Goal: Find contact information: Find contact information

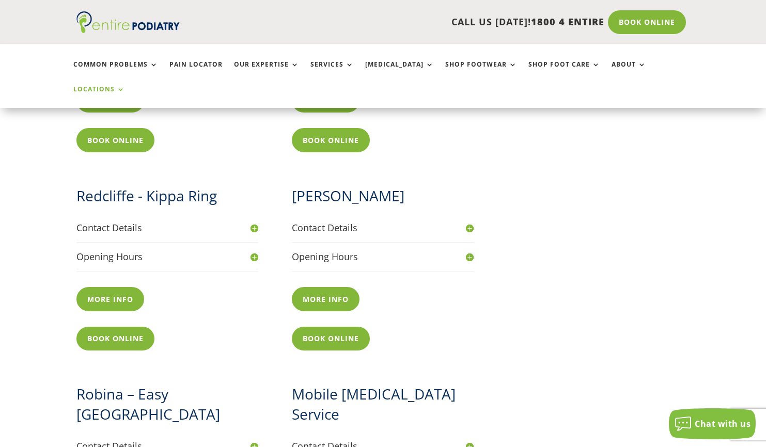
scroll to position [949, 0]
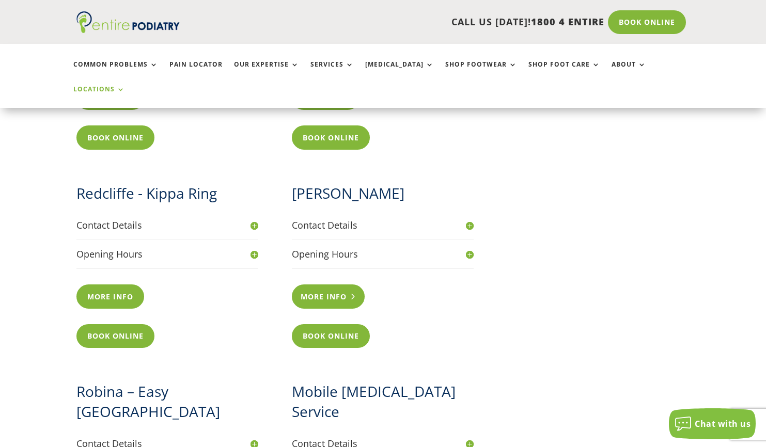
click at [340, 285] on link "More info" at bounding box center [328, 297] width 73 height 24
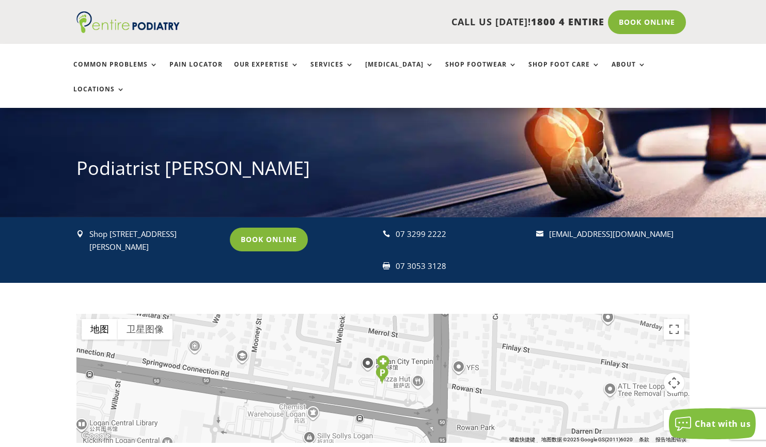
drag, startPoint x: 155, startPoint y: 223, endPoint x: 89, endPoint y: 208, distance: 68.2
click at [89, 228] on div " Shop 1,1 Wembley Road, Logan Central Q 4114" at bounding box center [148, 241] width 144 height 26
copy div " Shop 1,1 Wembley Road, Logan Central Q 4114"
click at [328, 243] on div " Shop 1,1 Wembley Road, Logan Central Q 4114 Book Online  07 3299 2222  07 3…" at bounding box center [382, 250] width 613 height 66
drag, startPoint x: 450, startPoint y: 209, endPoint x: 397, endPoint y: 209, distance: 53.2
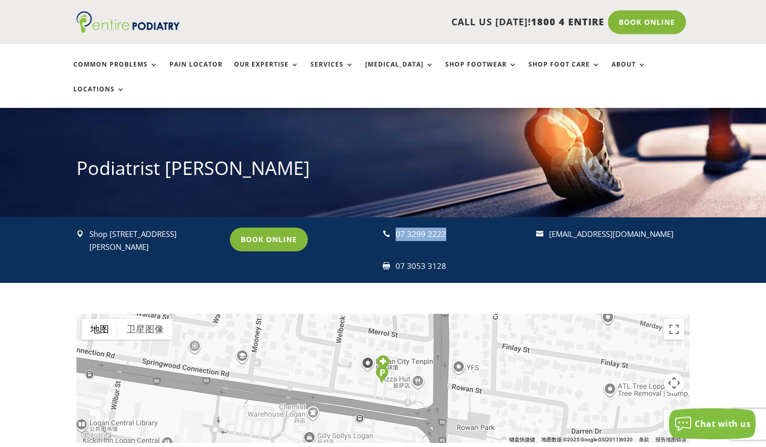
click at [397, 228] on div "07 3299 2222" at bounding box center [461, 234] width 131 height 13
copy div "07 3299 2222"
drag, startPoint x: 686, startPoint y: 208, endPoint x: 548, endPoint y: 209, distance: 137.4
click at [548, 217] on div " Shop 1,1 Wembley Road, Logan Central Q 4114 Book Online  07 3299 2222  07 3…" at bounding box center [382, 250] width 613 height 66
copy div " reception@entirepodiatry.com.au"
